Goal: Information Seeking & Learning: Learn about a topic

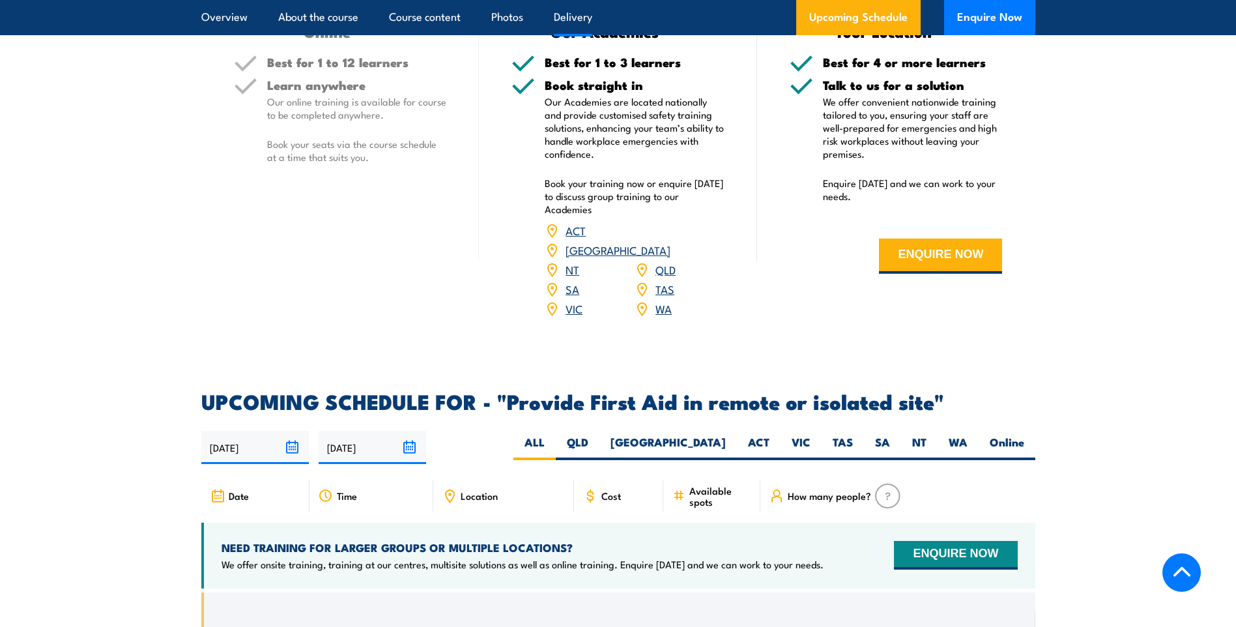
scroll to position [1955, 0]
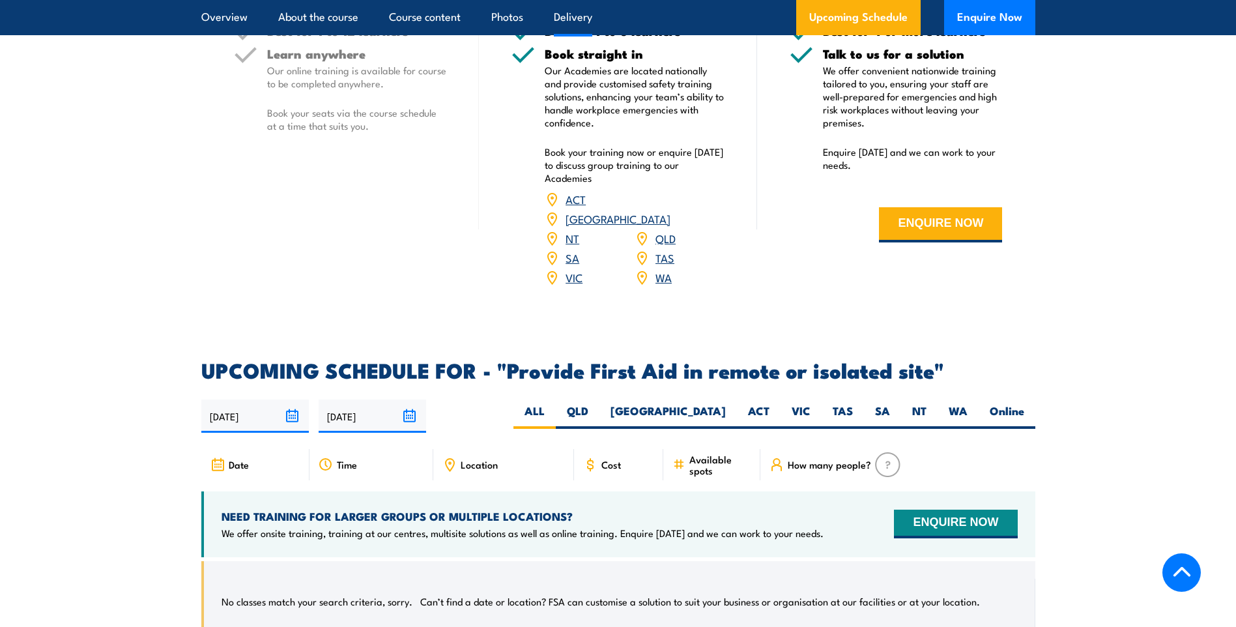
click at [631, 449] on div "Cost" at bounding box center [619, 464] width 90 height 31
click at [601, 459] on span "Cost" at bounding box center [611, 464] width 20 height 11
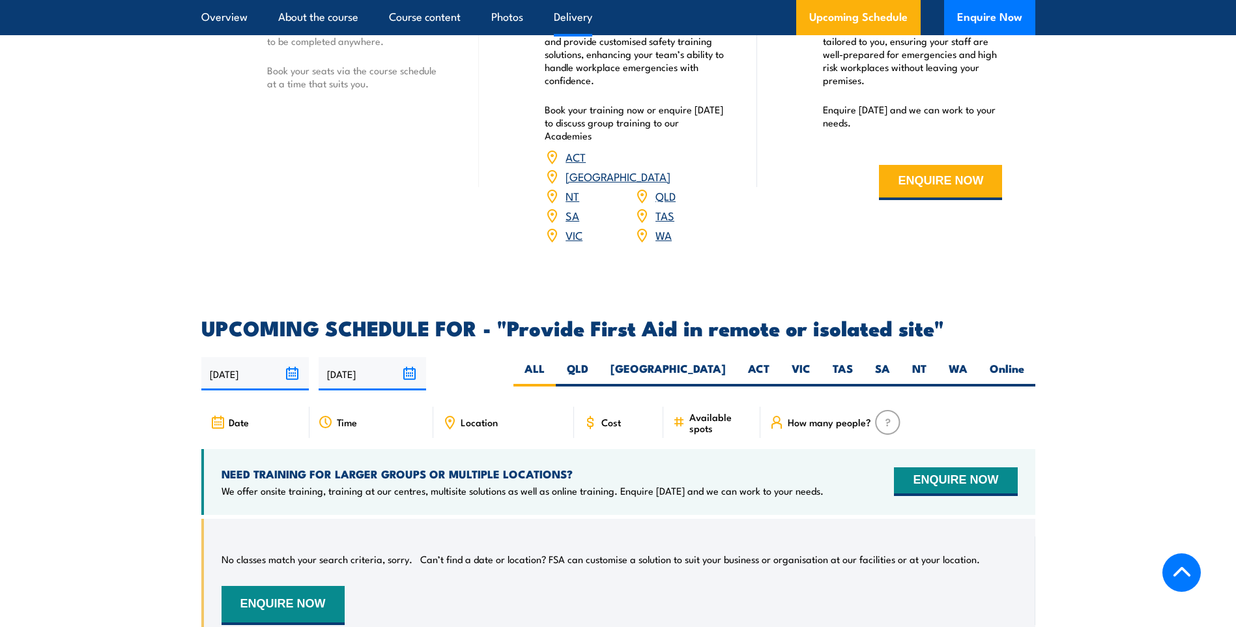
scroll to position [2020, 0]
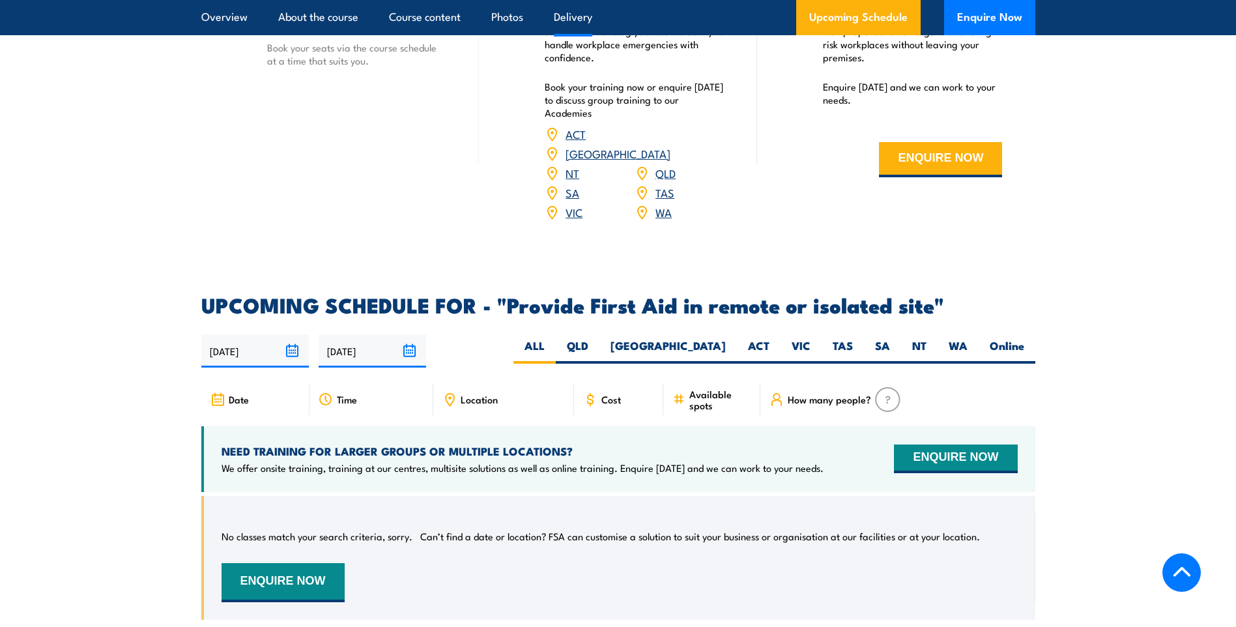
click at [618, 394] on span "Cost" at bounding box center [611, 399] width 20 height 11
click at [523, 384] on div "Location" at bounding box center [503, 399] width 141 height 31
click at [464, 394] on span "Location" at bounding box center [479, 399] width 37 height 11
click at [414, 384] on div "Time" at bounding box center [372, 399] width 124 height 31
click at [329, 384] on div "Time" at bounding box center [372, 399] width 124 height 31
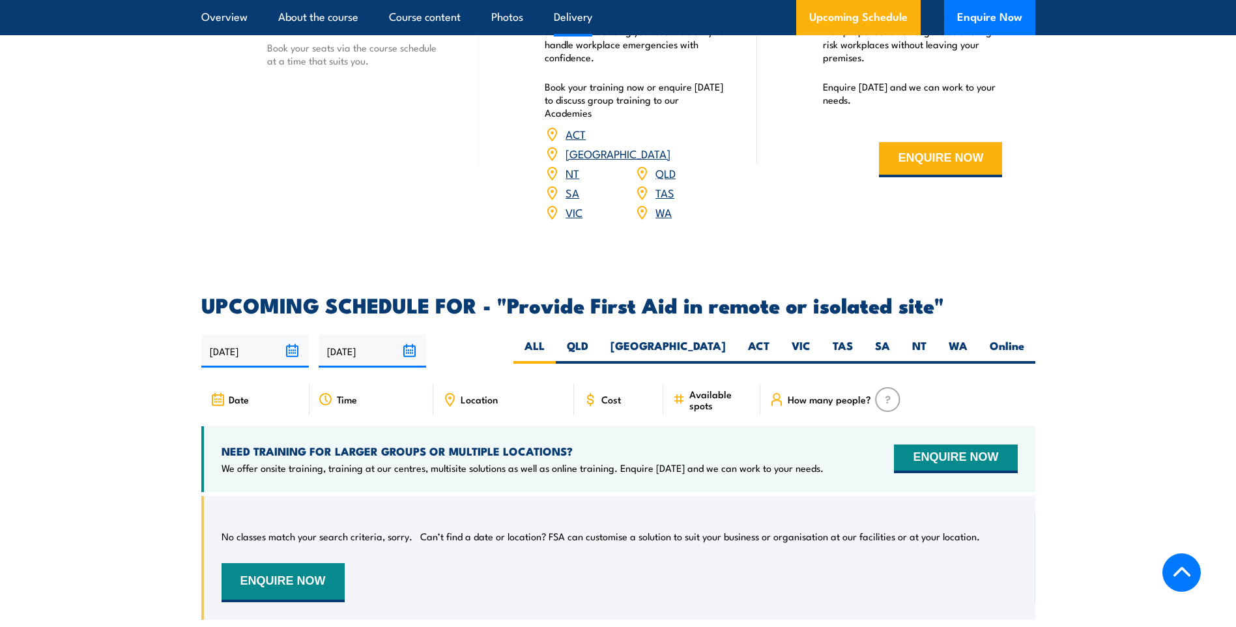
click at [260, 384] on div "Date" at bounding box center [255, 399] width 108 height 31
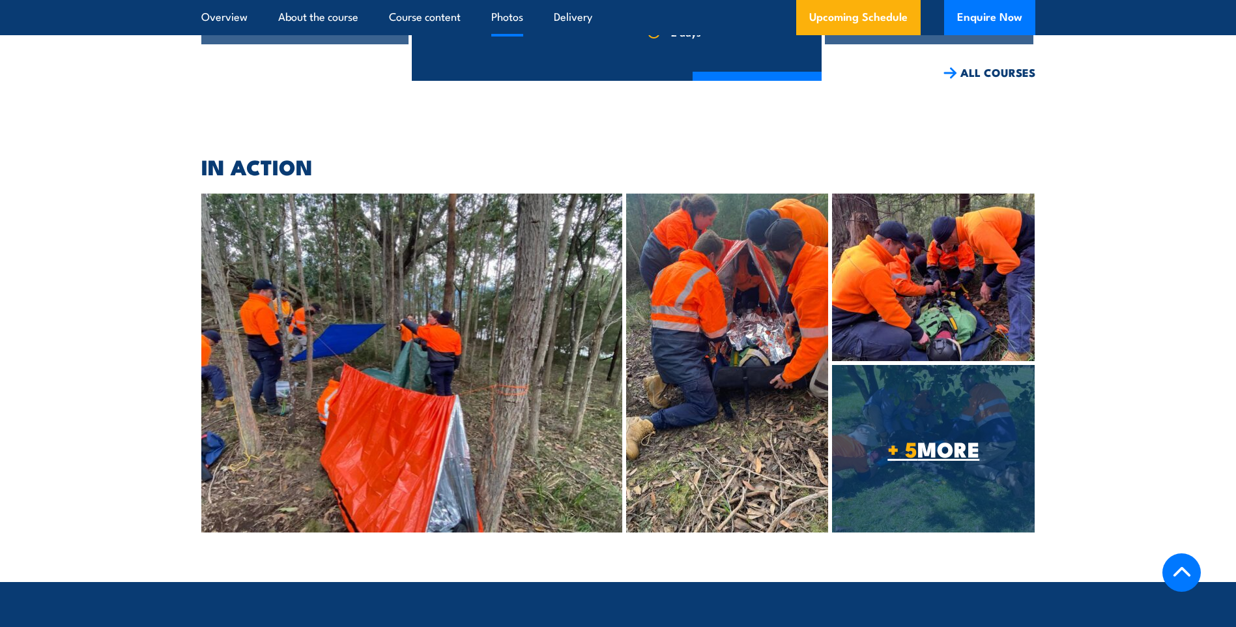
scroll to position [3063, 0]
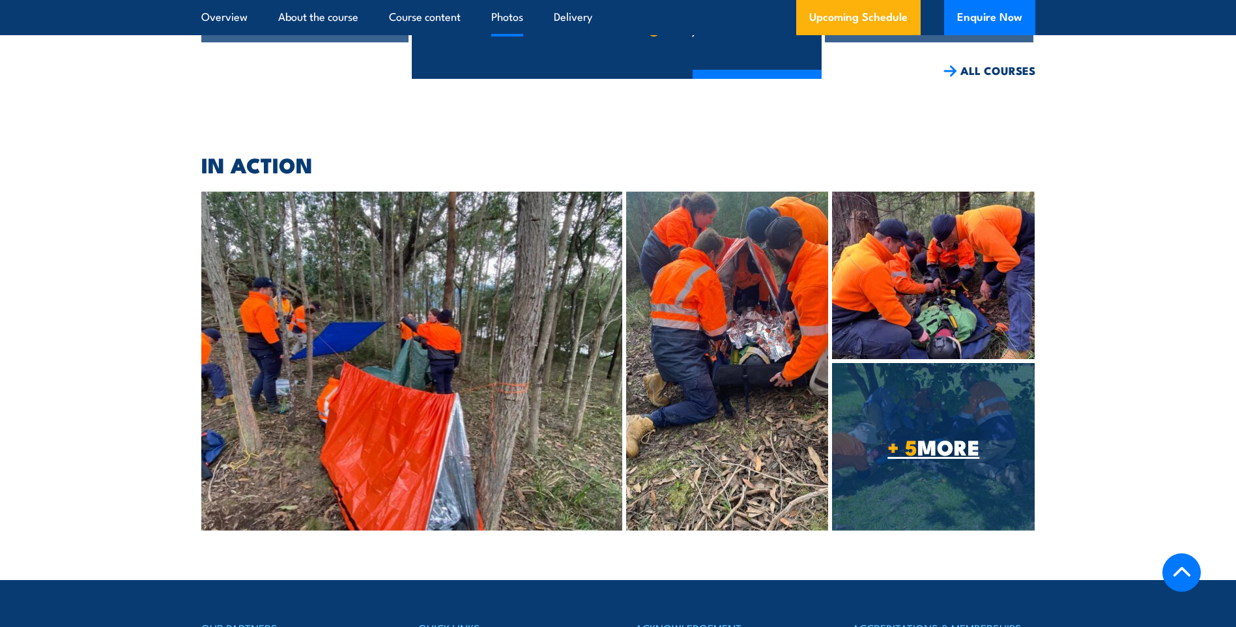
click at [919, 437] on span "+ 5 MORE" at bounding box center [933, 446] width 203 height 18
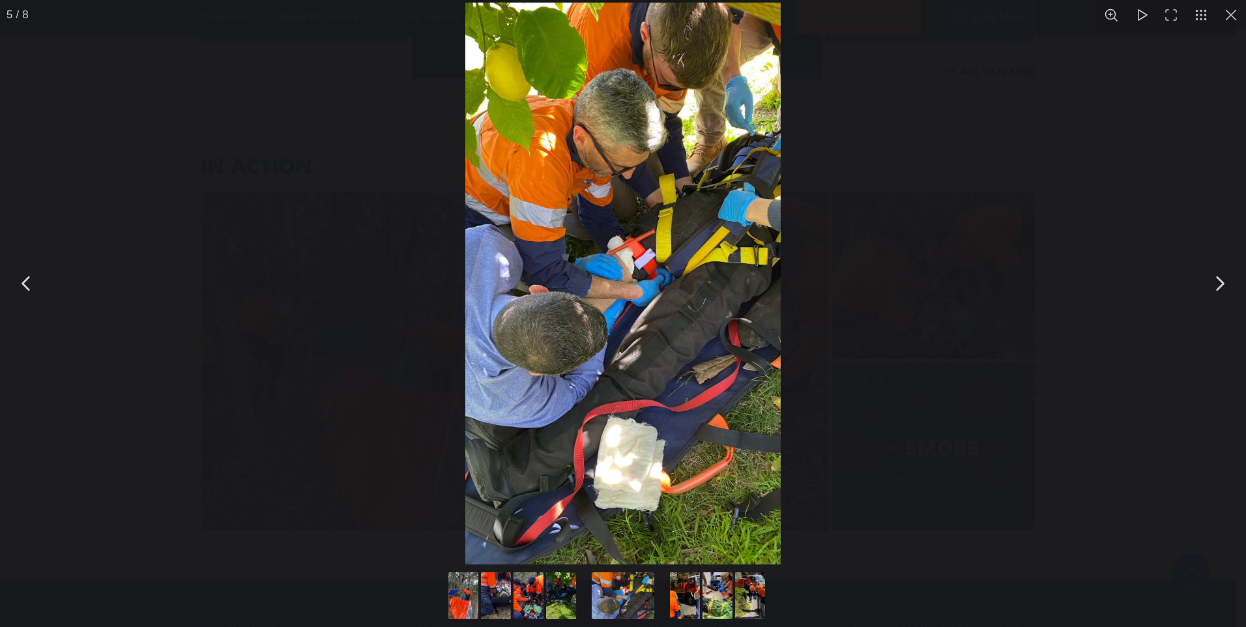
click at [1235, 15] on button "You can close this modal content with the ESC key" at bounding box center [1231, 15] width 30 height 30
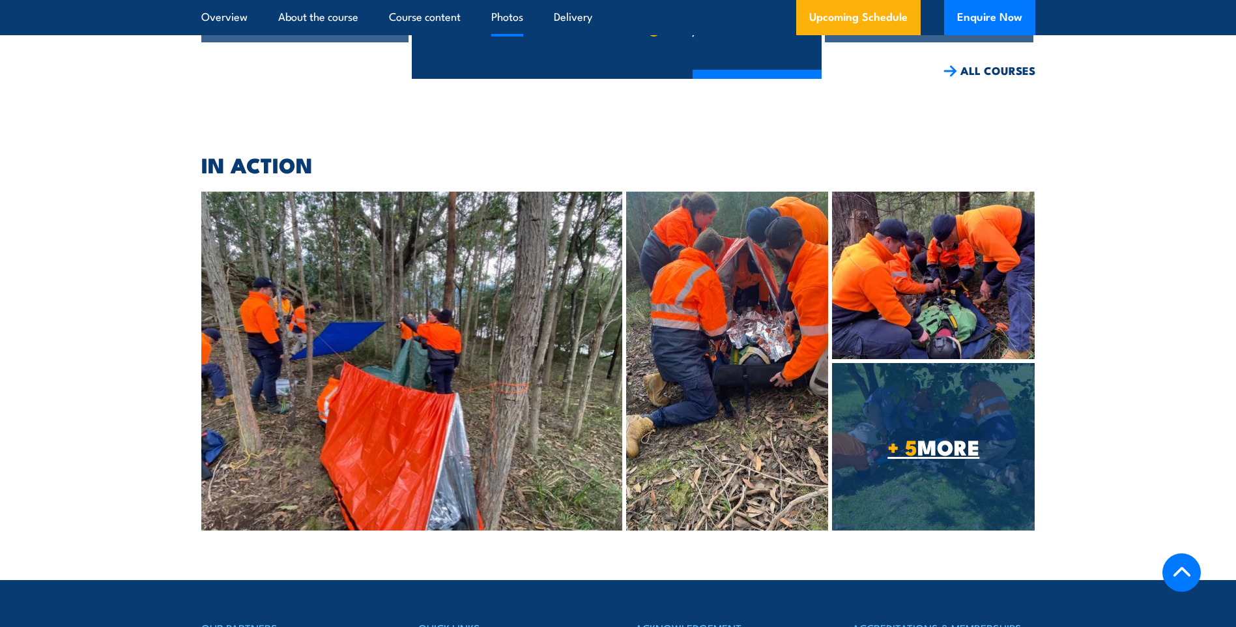
click at [931, 437] on span "+ 5 MORE" at bounding box center [933, 446] width 203 height 18
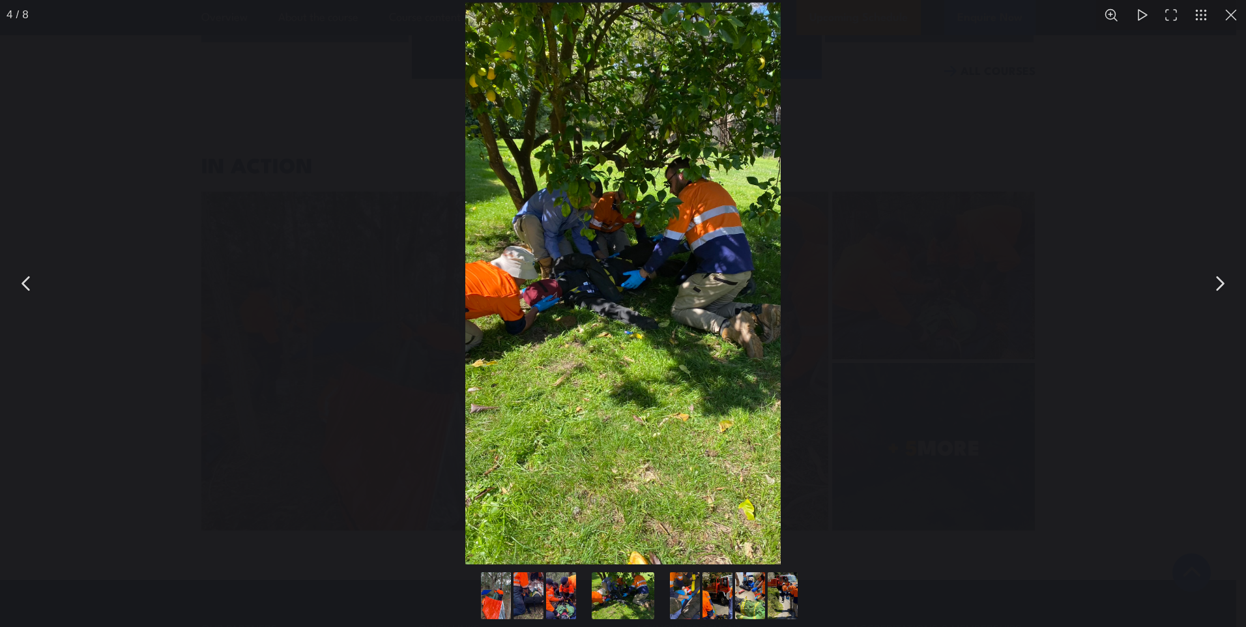
click at [725, 604] on button "Go to slide #6" at bounding box center [717, 595] width 63 height 47
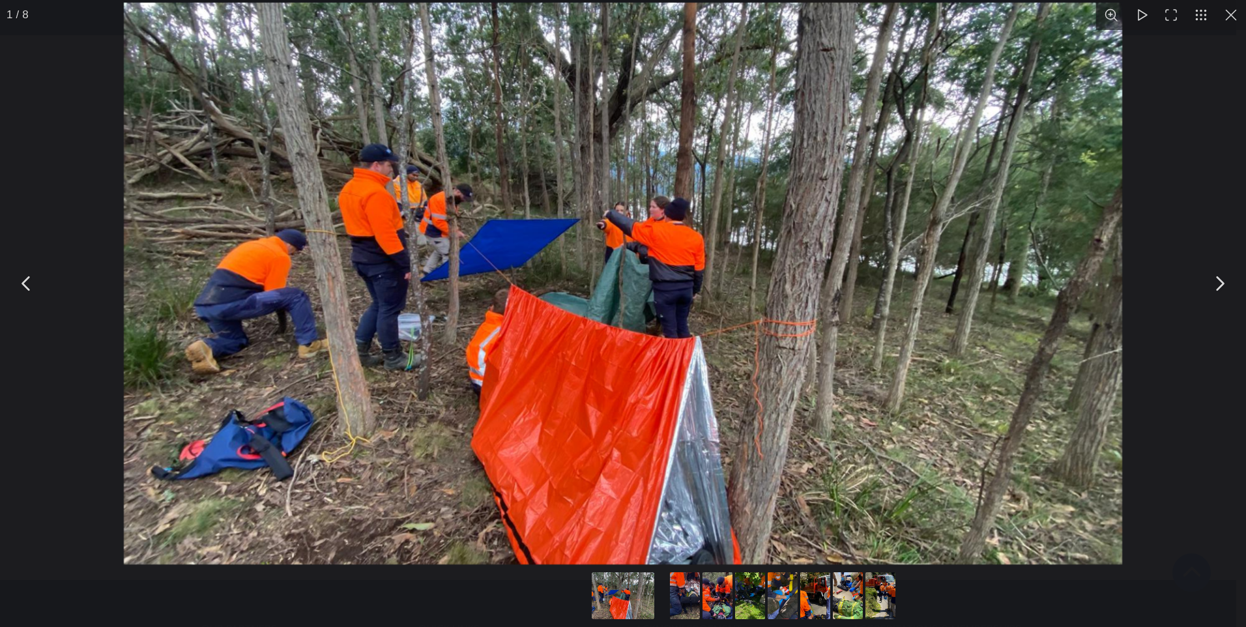
click at [1232, 25] on button "You can close this modal content with the ESC key" at bounding box center [1231, 15] width 30 height 30
